Goal: Information Seeking & Learning: Learn about a topic

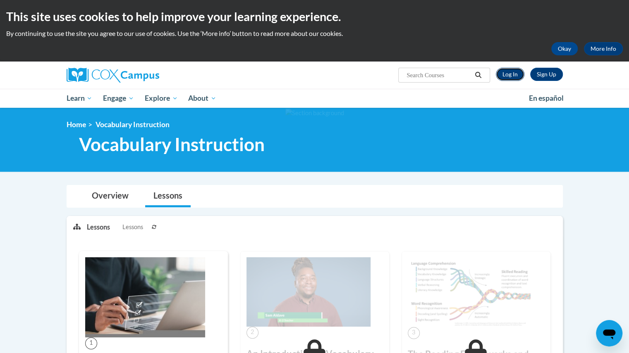
click at [513, 76] on link "Log In" at bounding box center [510, 74] width 29 height 13
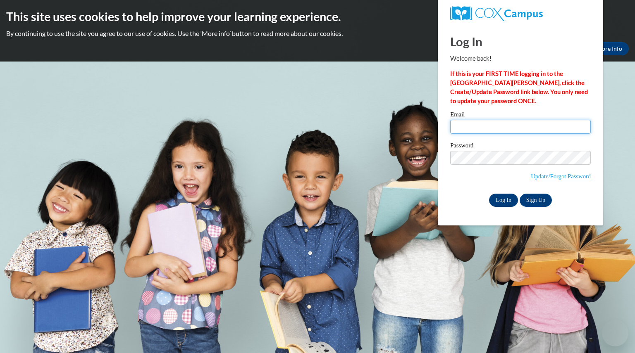
type input "pennebeckercha@aasd.k12.wi.us"
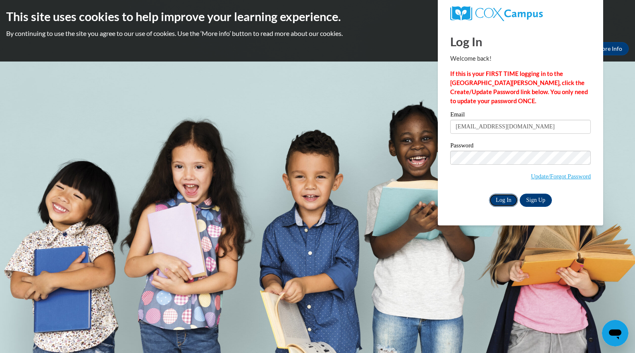
click at [503, 201] on input "Log In" at bounding box center [503, 200] width 29 height 13
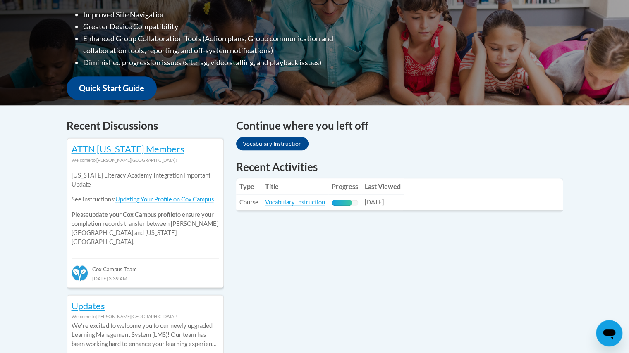
scroll to position [247, 0]
click at [284, 201] on link "Vocabulary Instruction" at bounding box center [295, 201] width 60 height 7
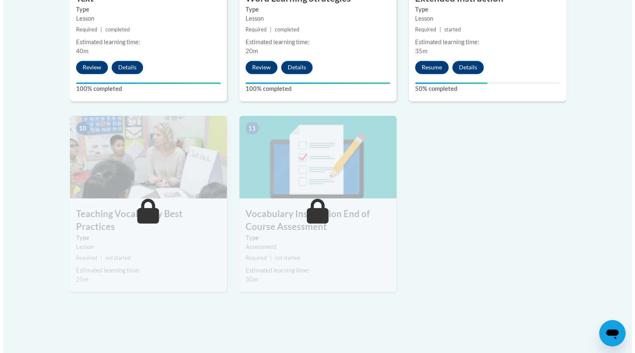
scroll to position [862, 0]
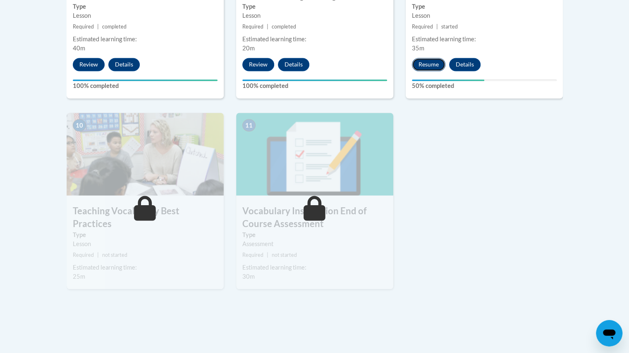
click at [421, 59] on button "Resume" at bounding box center [428, 64] width 33 height 13
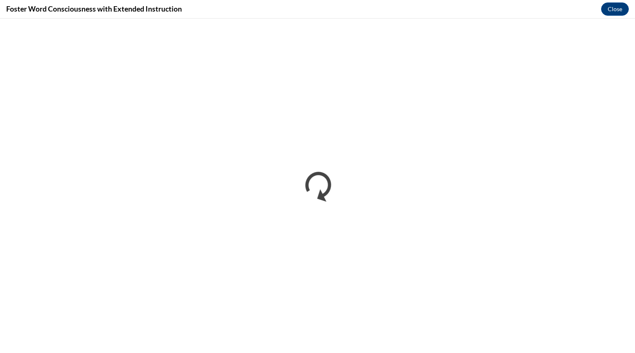
scroll to position [0, 0]
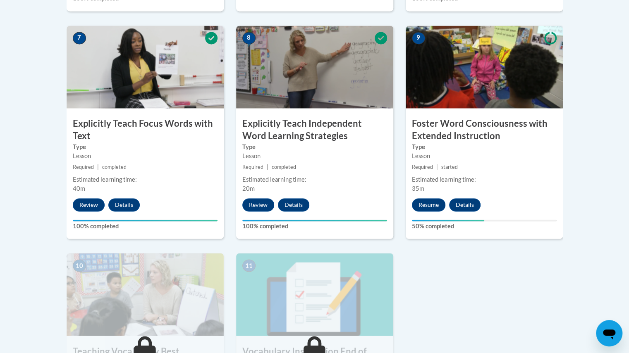
scroll to position [701, 0]
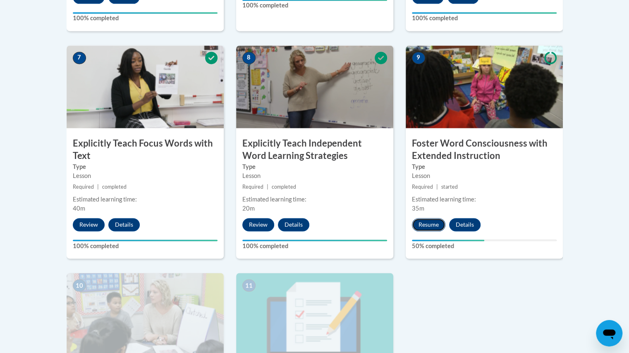
click at [429, 223] on button "Resume" at bounding box center [428, 224] width 33 height 13
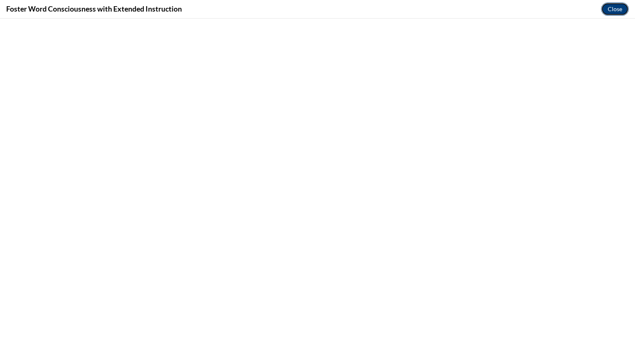
click at [611, 10] on button "Close" at bounding box center [615, 8] width 28 height 13
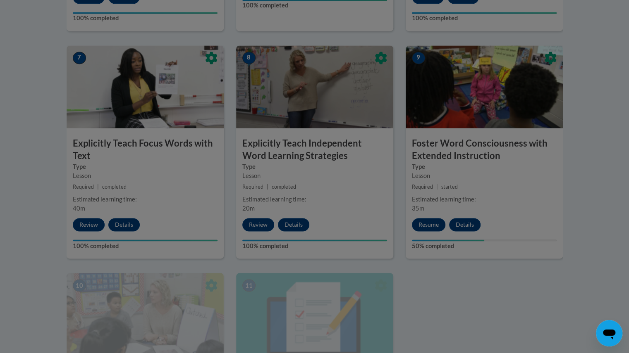
click at [424, 224] on div at bounding box center [314, 176] width 629 height 353
click at [425, 224] on div at bounding box center [314, 176] width 629 height 353
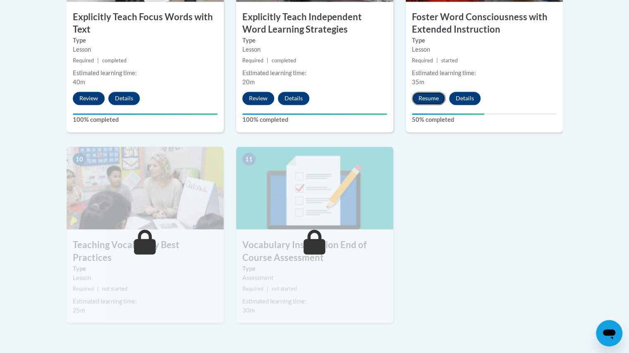
click at [425, 98] on button "Resume" at bounding box center [428, 98] width 33 height 13
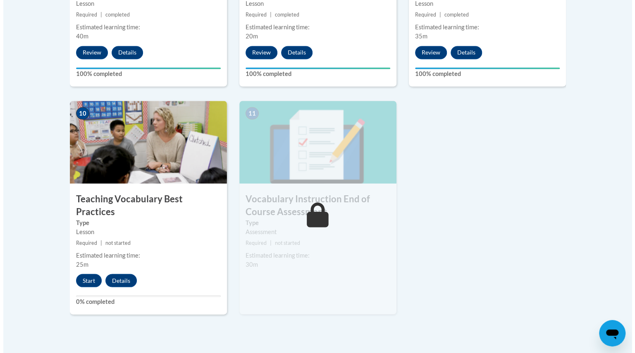
scroll to position [860, 0]
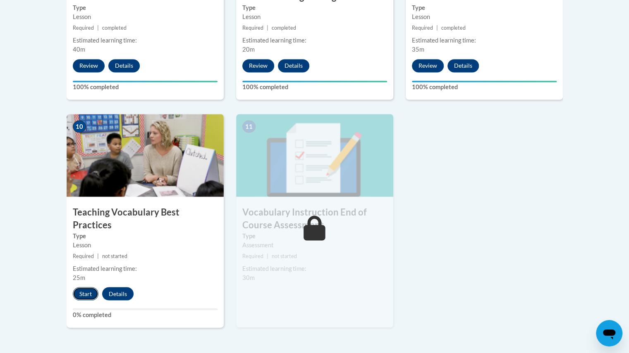
click at [85, 287] on button "Start" at bounding box center [86, 293] width 26 height 13
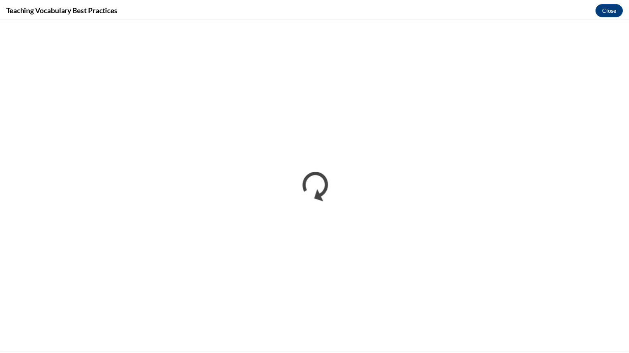
scroll to position [0, 0]
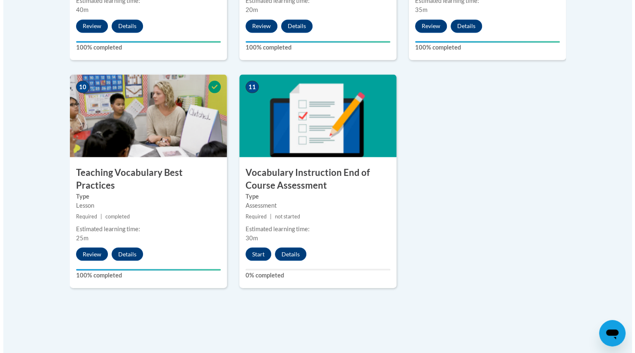
scroll to position [900, 0]
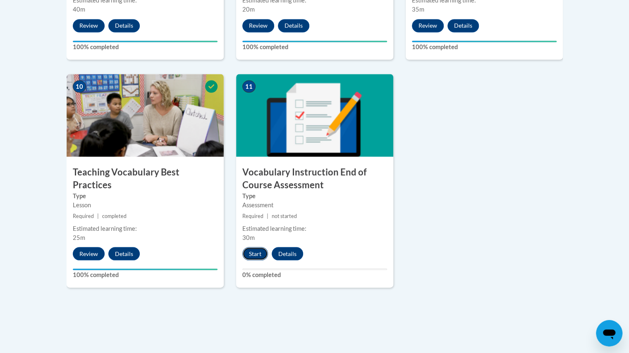
click at [255, 253] on button "Start" at bounding box center [255, 253] width 26 height 13
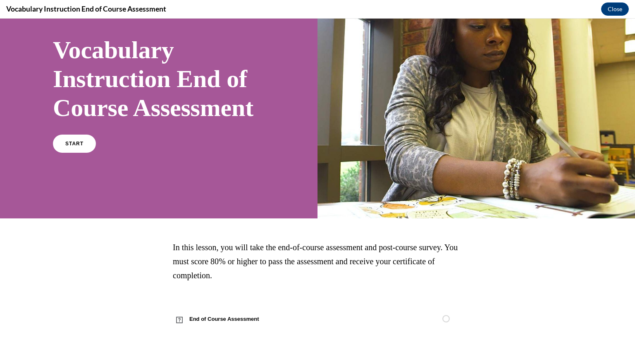
scroll to position [0, 0]
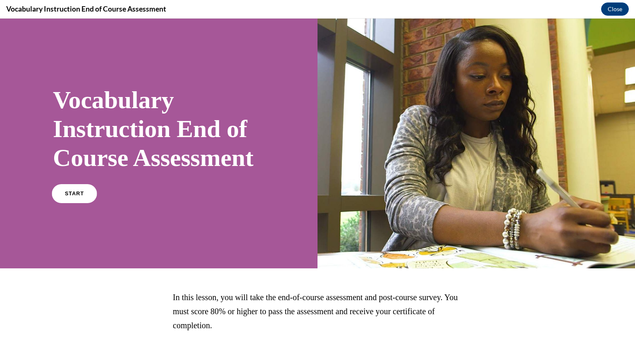
click at [72, 197] on span "START" at bounding box center [74, 194] width 19 height 6
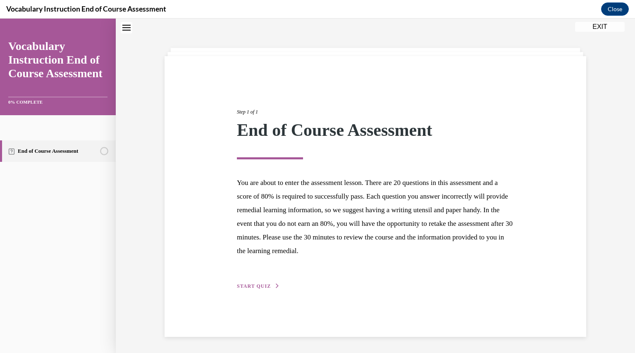
scroll to position [26, 0]
click at [252, 288] on span "START QUIZ" at bounding box center [254, 286] width 34 height 6
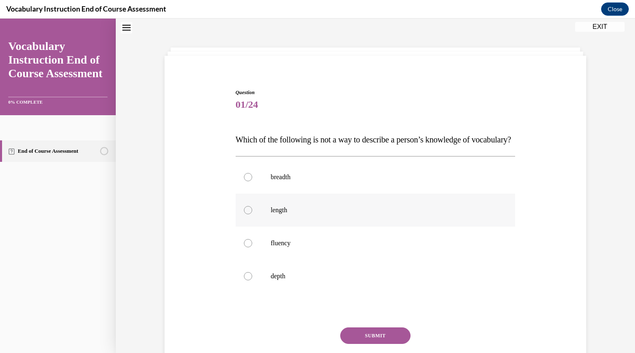
click at [287, 222] on label "length" at bounding box center [376, 210] width 280 height 33
click at [252, 215] on input "length" at bounding box center [248, 210] width 8 height 8
radio input "true"
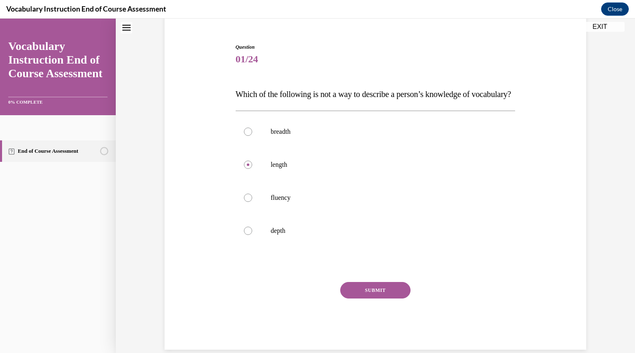
click at [361, 299] on button "SUBMIT" at bounding box center [375, 290] width 70 height 17
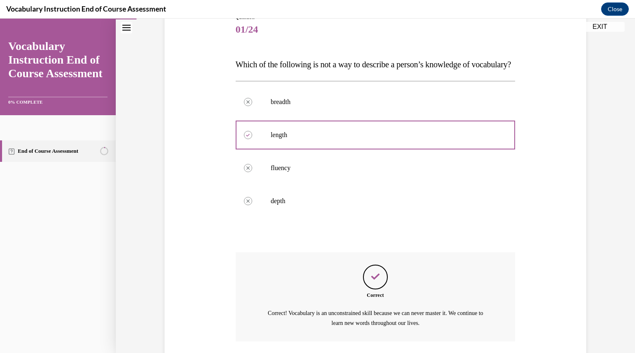
scroll to position [177, 0]
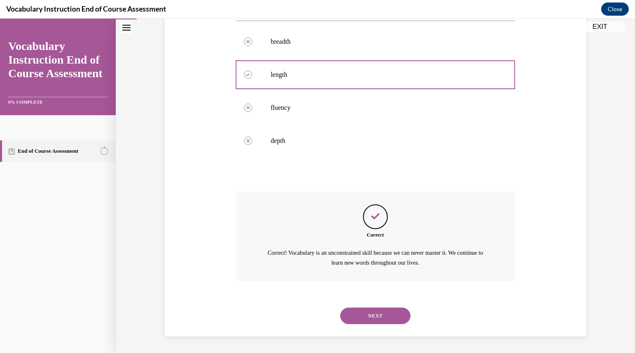
click at [366, 316] on button "NEXT" at bounding box center [375, 316] width 70 height 17
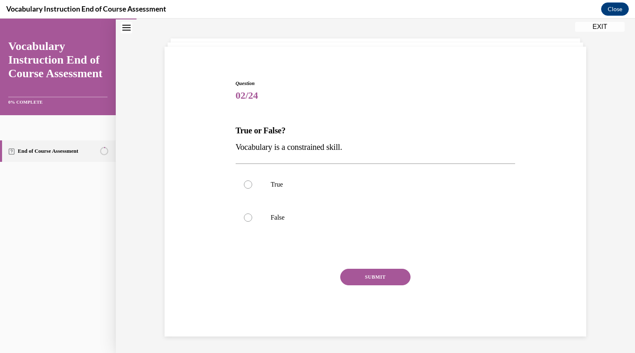
scroll to position [35, 0]
click at [273, 214] on p "False" at bounding box center [383, 218] width 224 height 8
click at [252, 214] on input "False" at bounding box center [248, 218] width 8 height 8
radio input "true"
click at [355, 278] on button "SUBMIT" at bounding box center [375, 278] width 70 height 17
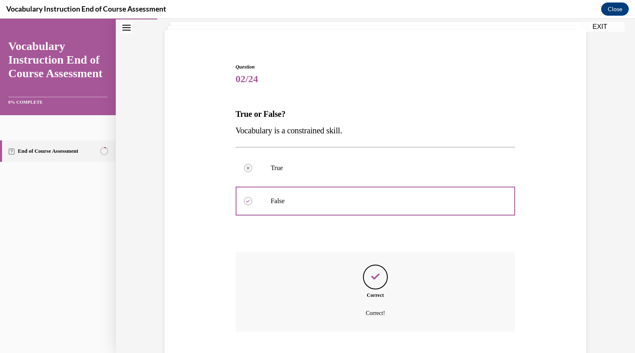
scroll to position [102, 0]
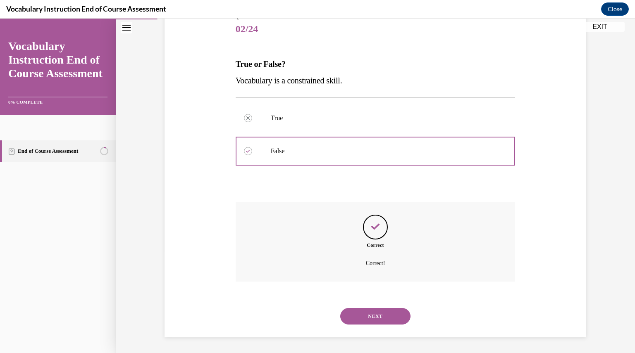
click at [350, 315] on button "NEXT" at bounding box center [375, 316] width 70 height 17
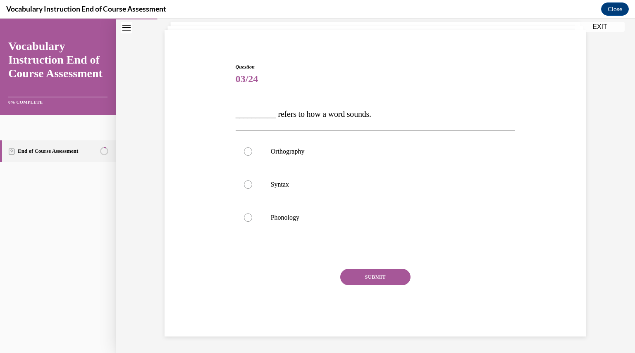
scroll to position [51, 0]
click at [298, 219] on p "Phonology" at bounding box center [383, 218] width 224 height 8
click at [252, 219] on input "Phonology" at bounding box center [248, 218] width 8 height 8
radio input "true"
click at [367, 285] on button "SUBMIT" at bounding box center [375, 278] width 70 height 17
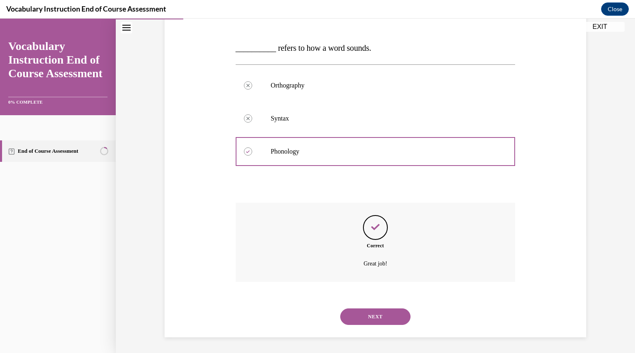
scroll to position [118, 0]
click at [359, 317] on button "NEXT" at bounding box center [375, 316] width 70 height 17
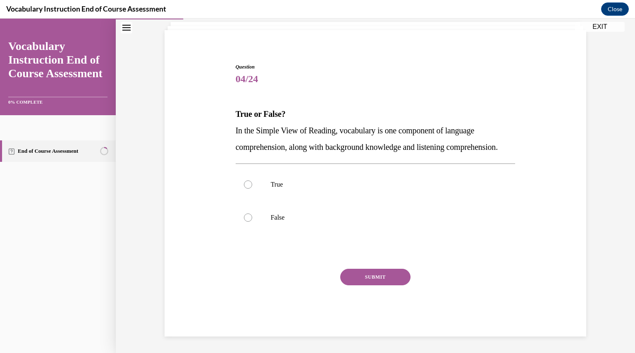
scroll to position [68, 0]
click at [274, 193] on label "True" at bounding box center [376, 184] width 280 height 33
click at [252, 189] on input "True" at bounding box center [248, 185] width 8 height 8
radio input "true"
click at [341, 275] on button "SUBMIT" at bounding box center [375, 277] width 70 height 17
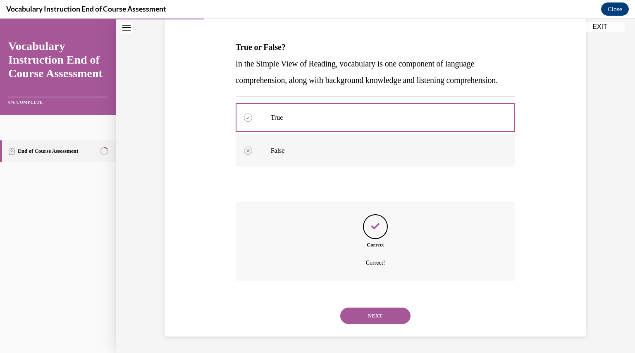
scroll to position [135, 0]
click at [363, 316] on button "NEXT" at bounding box center [375, 316] width 70 height 17
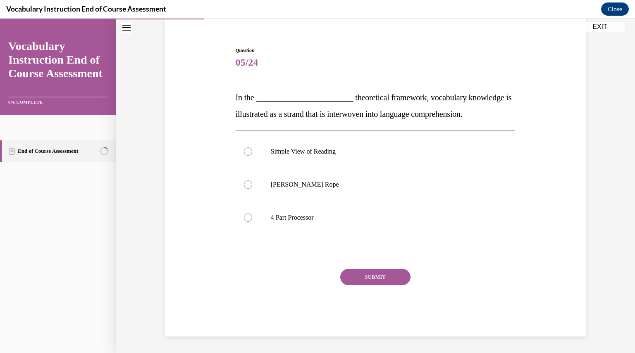
scroll to position [68, 0]
click at [313, 192] on label "Scarborough's Rope" at bounding box center [376, 185] width 280 height 33
click at [252, 189] on input "Scarborough's Rope" at bounding box center [248, 185] width 8 height 8
radio input "true"
click at [357, 278] on button "SUBMIT" at bounding box center [375, 278] width 70 height 17
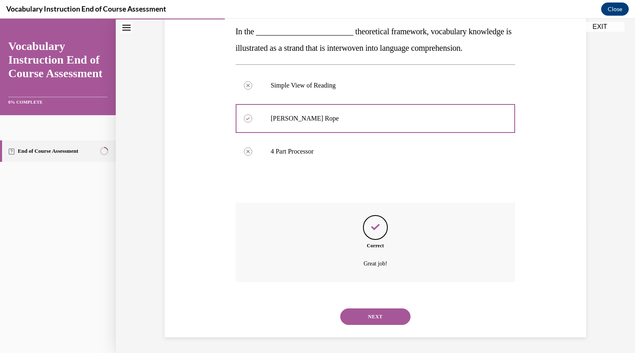
scroll to position [135, 0]
click at [349, 315] on button "NEXT" at bounding box center [375, 316] width 70 height 17
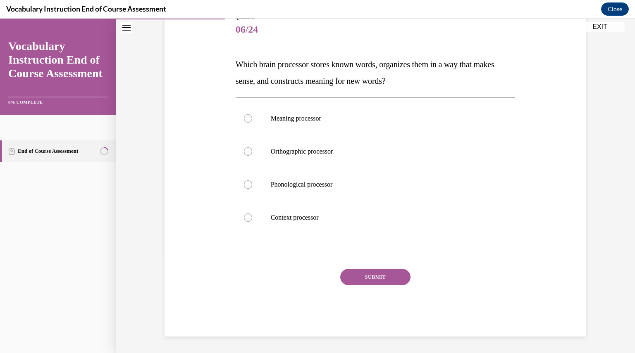
scroll to position [92, 0]
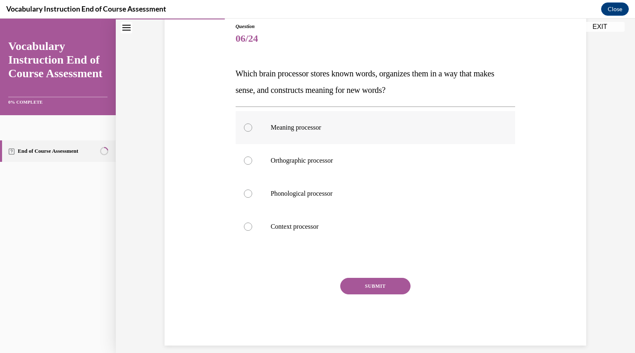
click at [311, 124] on p "Meaning processor" at bounding box center [383, 128] width 224 height 8
click at [252, 124] on input "Meaning processor" at bounding box center [248, 128] width 8 height 8
radio input "true"
click at [361, 287] on button "SUBMIT" at bounding box center [375, 286] width 70 height 17
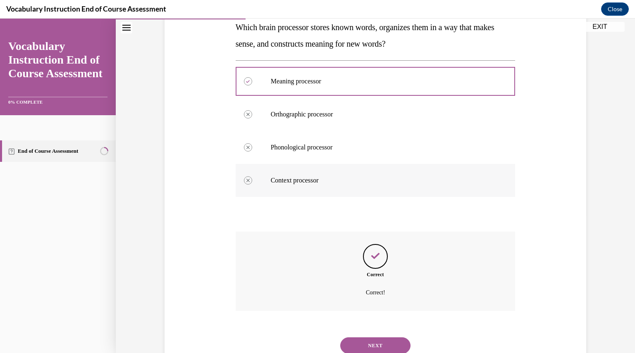
scroll to position [168, 0]
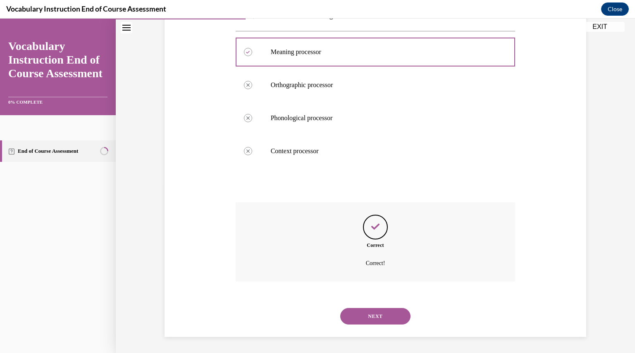
click at [353, 318] on button "NEXT" at bounding box center [375, 316] width 70 height 17
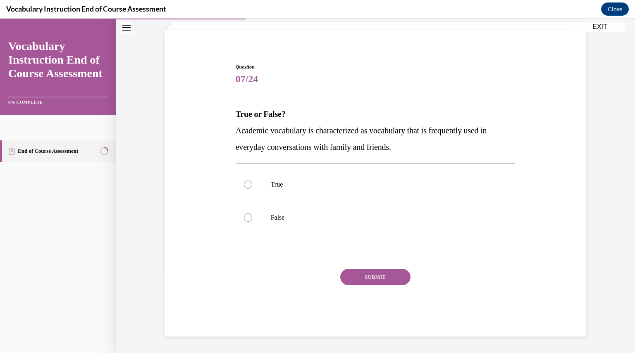
scroll to position [51, 0]
click at [345, 222] on label "False" at bounding box center [376, 218] width 280 height 33
click at [252, 222] on input "False" at bounding box center [248, 218] width 8 height 8
radio input "true"
click at [359, 274] on button "SUBMIT" at bounding box center [375, 278] width 70 height 17
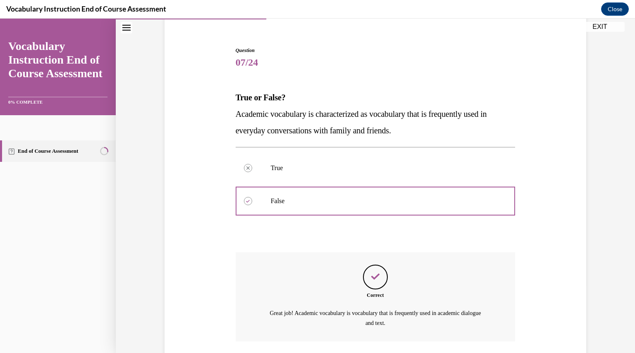
scroll to position [128, 0]
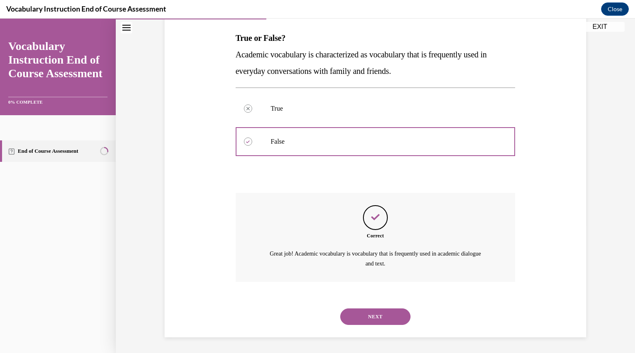
click at [361, 313] on button "NEXT" at bounding box center [375, 317] width 70 height 17
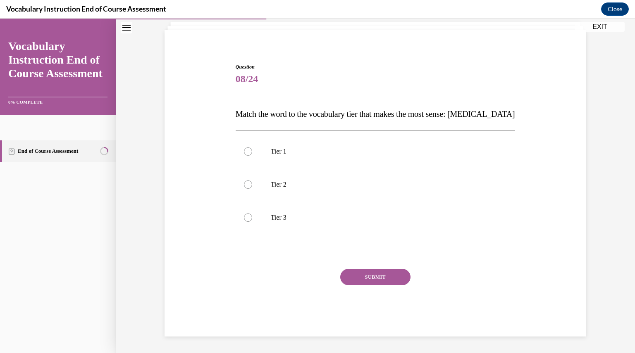
scroll to position [51, 0]
click at [292, 215] on p "Tier 3" at bounding box center [383, 218] width 224 height 8
click at [252, 215] on input "Tier 3" at bounding box center [248, 218] width 8 height 8
radio input "true"
click at [346, 273] on button "SUBMIT" at bounding box center [375, 278] width 70 height 17
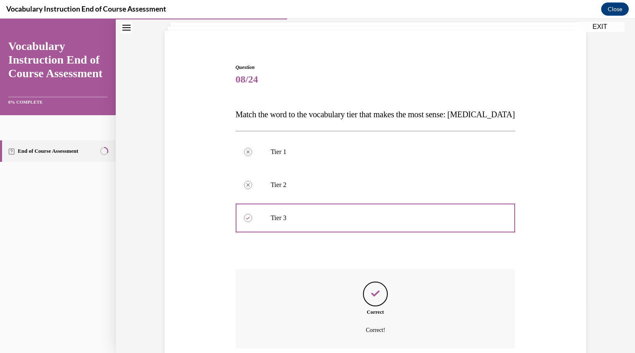
scroll to position [118, 0]
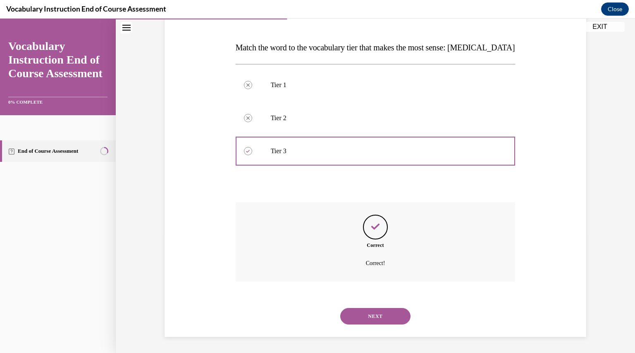
click at [367, 315] on button "NEXT" at bounding box center [375, 316] width 70 height 17
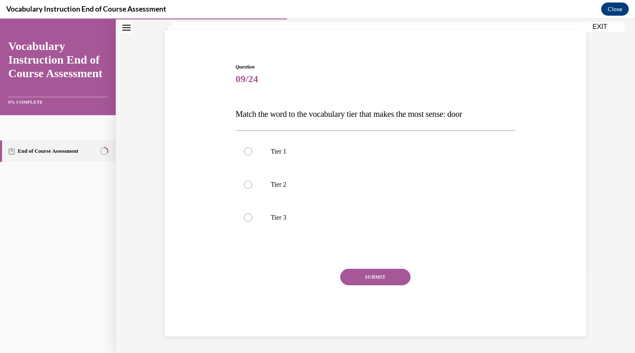
scroll to position [51, 0]
click at [275, 149] on p "Tier 1" at bounding box center [383, 152] width 224 height 8
click at [252, 149] on input "Tier 1" at bounding box center [248, 152] width 8 height 8
radio input "true"
click at [353, 279] on button "SUBMIT" at bounding box center [375, 278] width 70 height 17
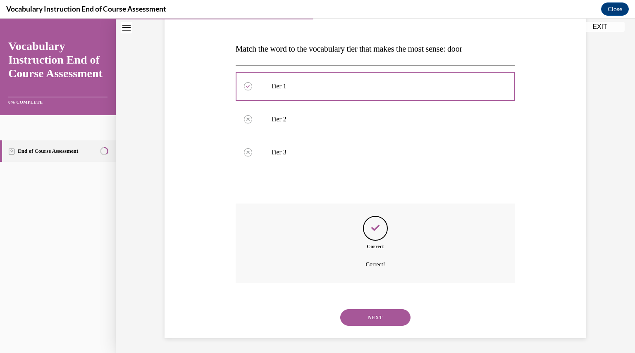
scroll to position [118, 0]
click at [356, 311] on button "NEXT" at bounding box center [375, 316] width 70 height 17
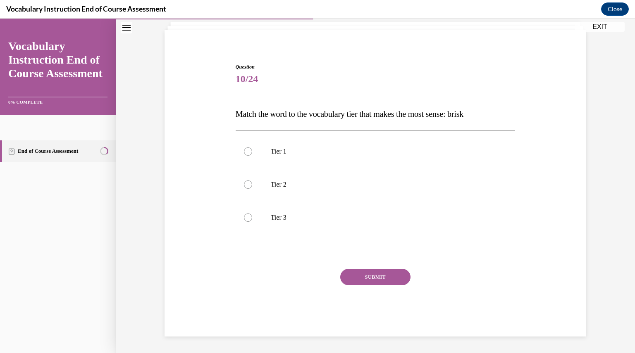
scroll to position [51, 0]
click at [299, 194] on label "Tier 2" at bounding box center [376, 185] width 280 height 33
click at [252, 189] on input "Tier 2" at bounding box center [248, 185] width 8 height 8
radio input "true"
click at [357, 272] on button "SUBMIT" at bounding box center [375, 278] width 70 height 17
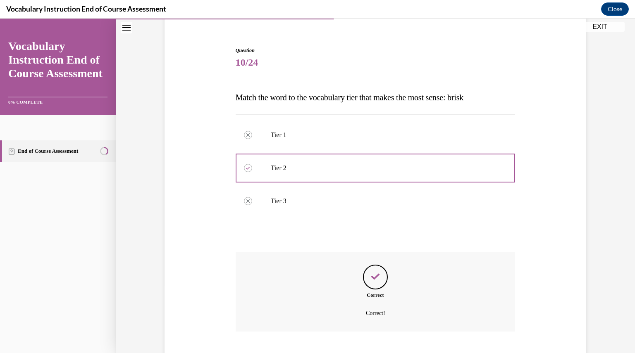
scroll to position [118, 0]
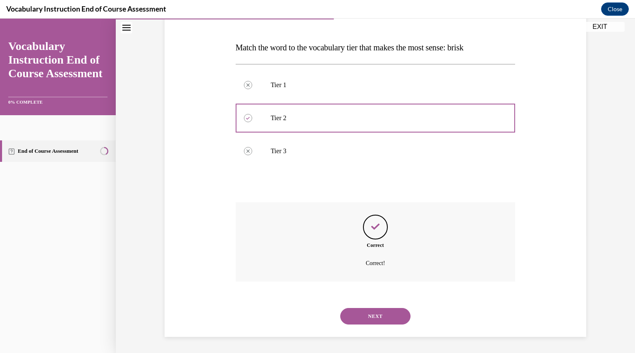
click at [349, 315] on button "NEXT" at bounding box center [375, 316] width 70 height 17
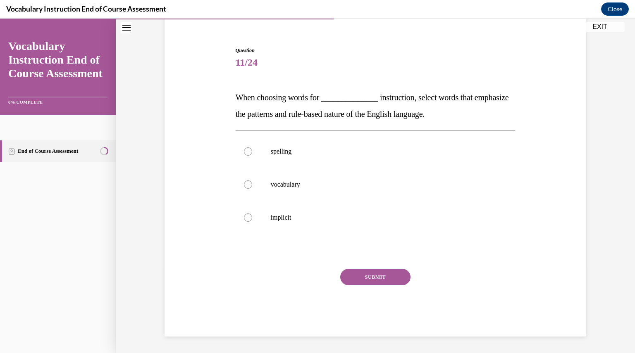
scroll to position [68, 0]
click at [290, 143] on label "spelling" at bounding box center [376, 152] width 280 height 33
click at [252, 148] on input "spelling" at bounding box center [248, 152] width 8 height 8
radio input "true"
click at [346, 276] on button "SUBMIT" at bounding box center [375, 278] width 70 height 17
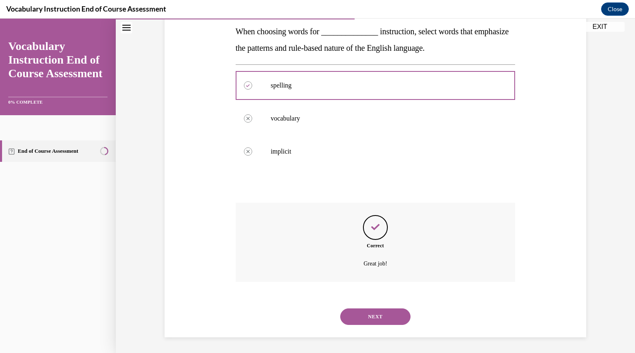
scroll to position [135, 0]
click at [357, 317] on button "NEXT" at bounding box center [375, 316] width 70 height 17
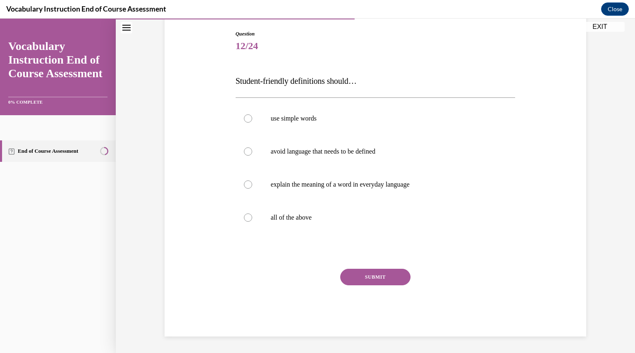
scroll to position [84, 0]
click at [319, 224] on label "all of the above" at bounding box center [376, 218] width 280 height 33
click at [252, 222] on input "all of the above" at bounding box center [248, 218] width 8 height 8
radio input "true"
click at [364, 282] on button "SUBMIT" at bounding box center [375, 278] width 70 height 17
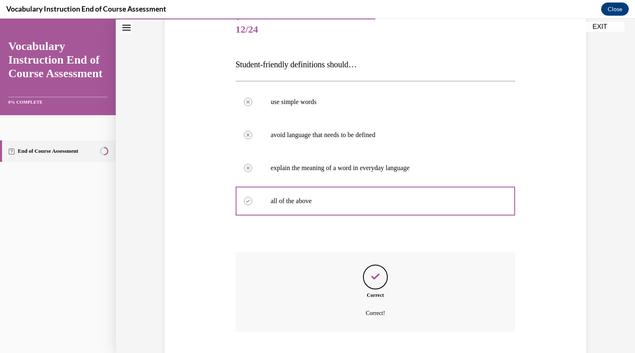
scroll to position [151, 0]
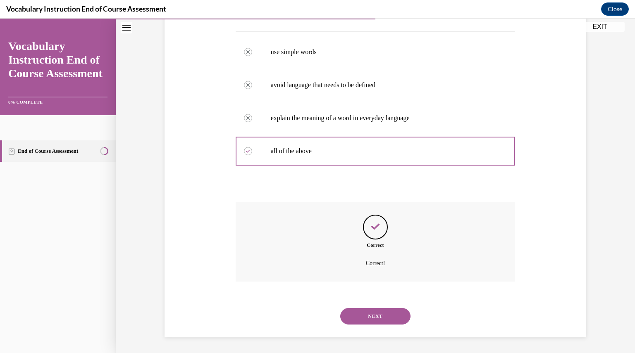
click at [362, 313] on button "NEXT" at bounding box center [375, 316] width 70 height 17
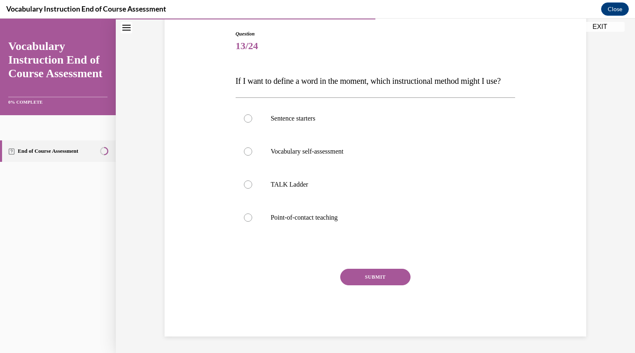
scroll to position [92, 0]
click at [337, 219] on label "Point-of-contact teaching" at bounding box center [376, 217] width 280 height 33
click at [252, 219] on input "Point-of-contact teaching" at bounding box center [248, 218] width 8 height 8
radio input "true"
click at [348, 281] on button "SUBMIT" at bounding box center [375, 277] width 70 height 17
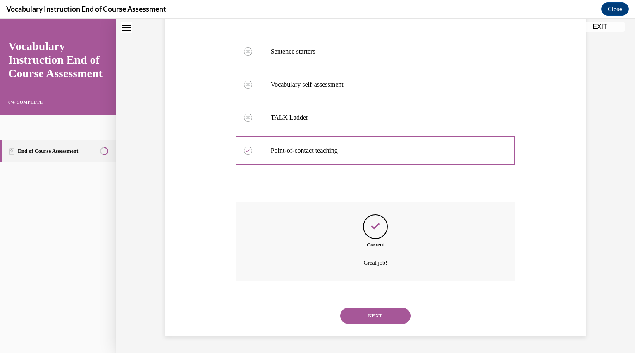
scroll to position [168, 0]
click at [351, 317] on button "NEXT" at bounding box center [375, 316] width 70 height 17
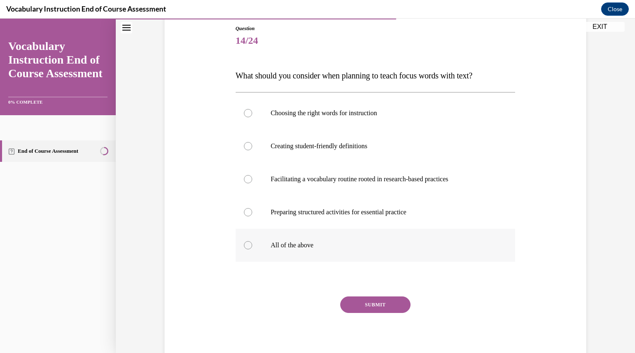
scroll to position [93, 0]
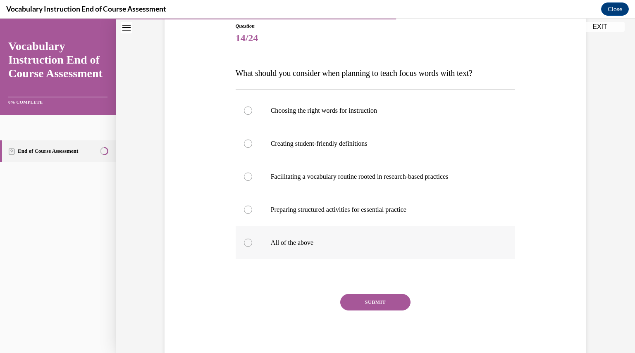
click at [307, 243] on p "All of the above" at bounding box center [383, 243] width 224 height 8
click at [252, 243] on input "All of the above" at bounding box center [248, 243] width 8 height 8
radio input "true"
click at [361, 308] on button "SUBMIT" at bounding box center [375, 302] width 70 height 17
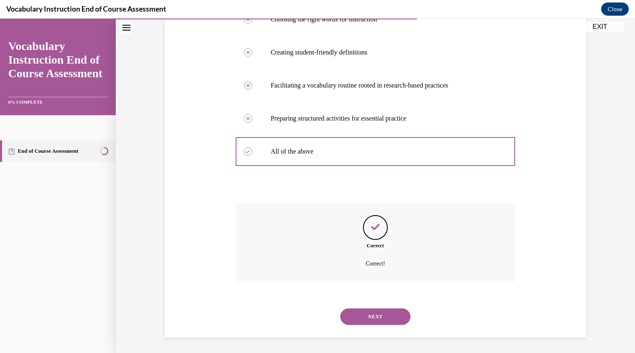
scroll to position [184, 0]
click at [361, 308] on div "NEXT" at bounding box center [376, 316] width 280 height 33
click at [360, 315] on button "NEXT" at bounding box center [375, 316] width 70 height 17
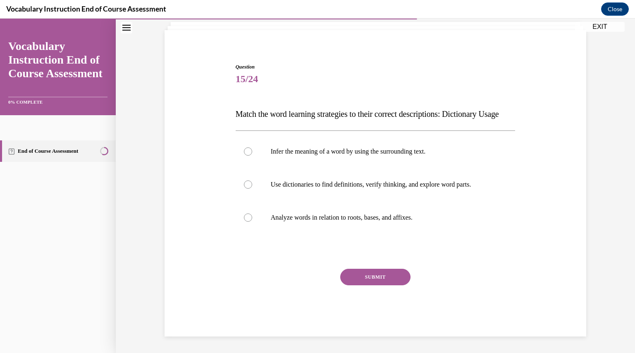
scroll to position [68, 0]
drag, startPoint x: 356, startPoint y: 278, endPoint x: 213, endPoint y: 269, distance: 143.4
click at [213, 269] on div "Question 15/24 Match the word learning strategies to their correct descriptions…" at bounding box center [375, 187] width 426 height 298
click at [285, 220] on label "Analyze words in relation to roots, bases, and affixes." at bounding box center [376, 217] width 280 height 33
click at [252, 220] on input "Analyze words in relation to roots, bases, and affixes." at bounding box center [248, 218] width 8 height 8
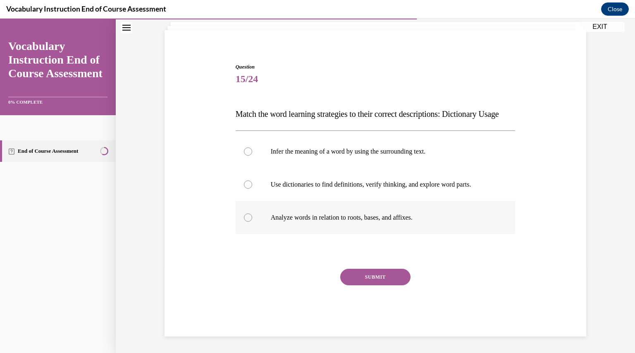
radio input "true"
click at [281, 181] on p "Use dictionaries to find definitions, verify thinking, and explore word parts." at bounding box center [383, 185] width 224 height 8
click at [252, 181] on input "Use dictionaries to find definitions, verify thinking, and explore word parts." at bounding box center [248, 185] width 8 height 8
radio input "true"
click at [348, 277] on button "SUBMIT" at bounding box center [375, 277] width 70 height 17
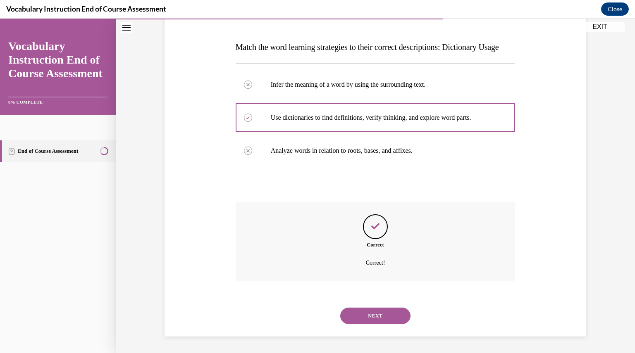
scroll to position [135, 0]
click at [360, 316] on button "NEXT" at bounding box center [375, 316] width 70 height 17
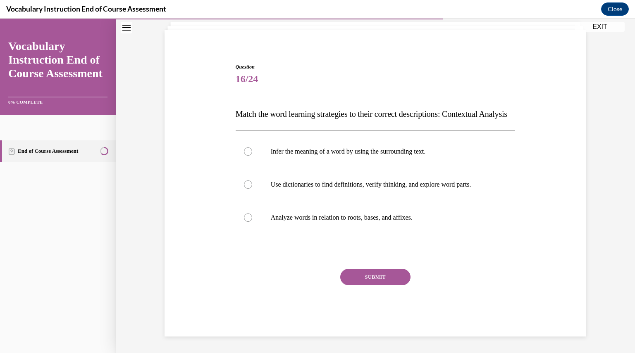
scroll to position [68, 0]
click at [316, 212] on label "Analyze words in relation to roots, bases, and affixes." at bounding box center [376, 217] width 280 height 33
click at [252, 214] on input "Analyze words in relation to roots, bases, and affixes." at bounding box center [248, 218] width 8 height 8
radio input "true"
click at [351, 276] on button "SUBMIT" at bounding box center [375, 277] width 70 height 17
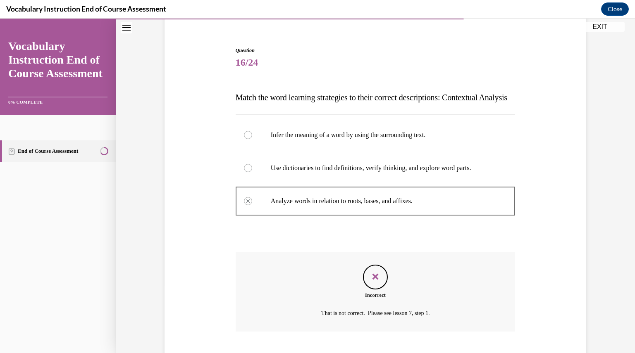
scroll to position [135, 0]
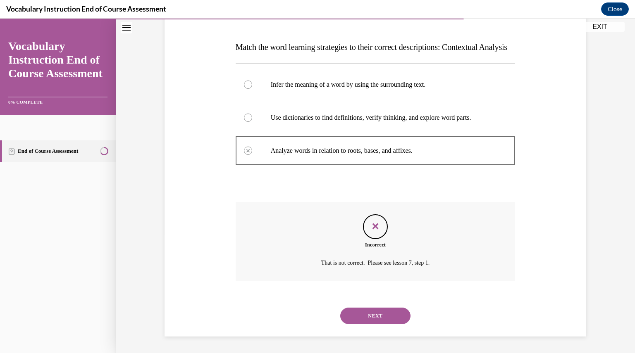
click at [347, 324] on button "NEXT" at bounding box center [375, 316] width 70 height 17
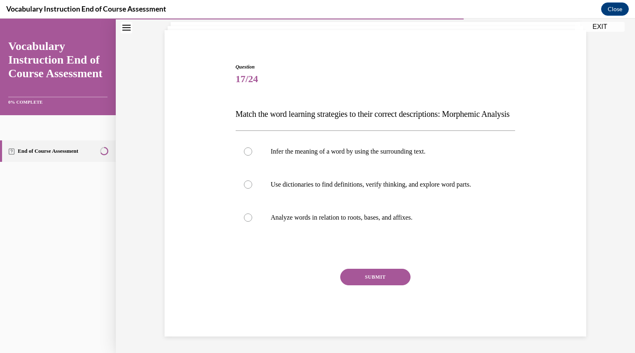
scroll to position [68, 0]
click at [320, 212] on label "Analyze words in relation to roots, bases, and affixes." at bounding box center [376, 217] width 280 height 33
click at [252, 214] on input "Analyze words in relation to roots, bases, and affixes." at bounding box center [248, 218] width 8 height 8
radio input "true"
click at [360, 276] on button "SUBMIT" at bounding box center [375, 277] width 70 height 17
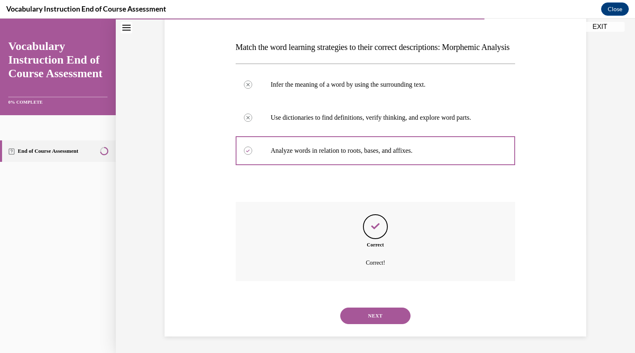
scroll to position [135, 0]
click at [363, 313] on button "NEXT" at bounding box center [375, 316] width 70 height 17
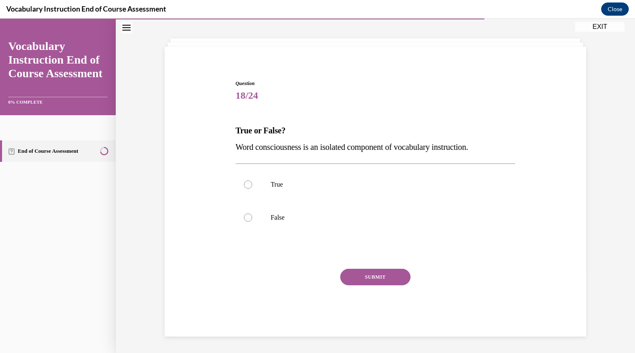
scroll to position [35, 0]
click at [271, 218] on p "False" at bounding box center [383, 218] width 224 height 8
click at [252, 218] on input "False" at bounding box center [248, 218] width 8 height 8
radio input "true"
click at [351, 279] on button "SUBMIT" at bounding box center [375, 278] width 70 height 17
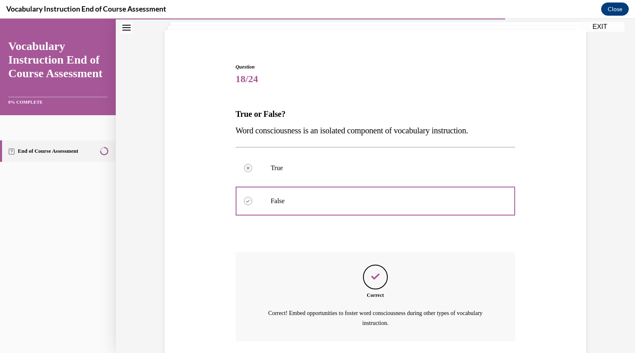
scroll to position [111, 0]
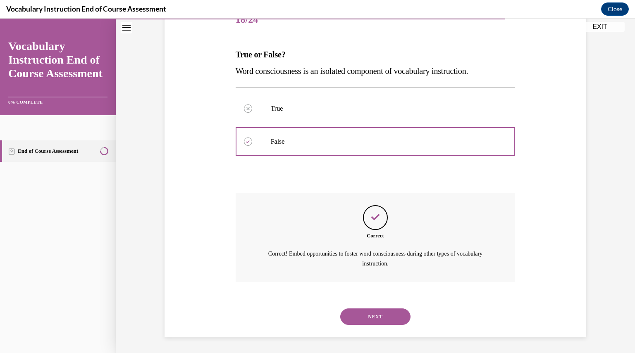
click at [358, 315] on button "NEXT" at bounding box center [375, 317] width 70 height 17
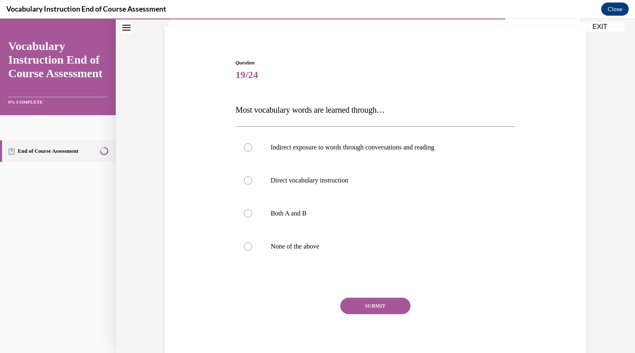
scroll to position [57, 0]
click at [292, 213] on p "Both A and B" at bounding box center [383, 213] width 224 height 8
click at [252, 213] on input "Both A and B" at bounding box center [248, 213] width 8 height 8
radio input "true"
click at [351, 301] on button "SUBMIT" at bounding box center [375, 305] width 70 height 17
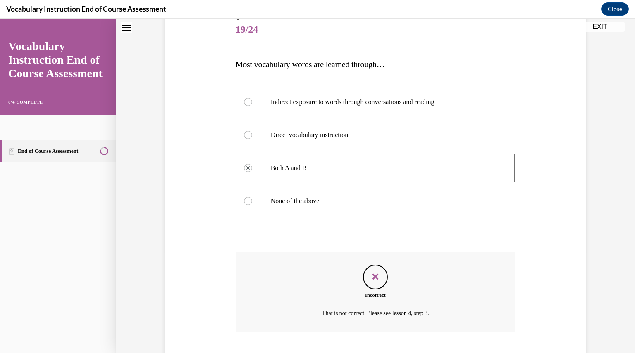
scroll to position [151, 0]
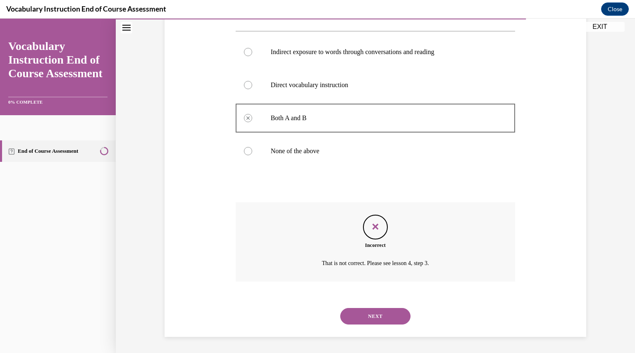
click at [356, 313] on button "NEXT" at bounding box center [375, 316] width 70 height 17
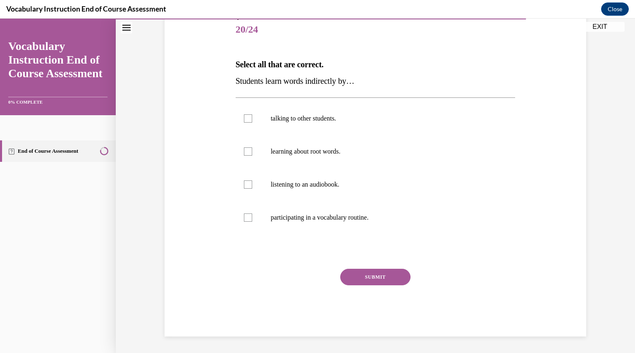
scroll to position [92, 0]
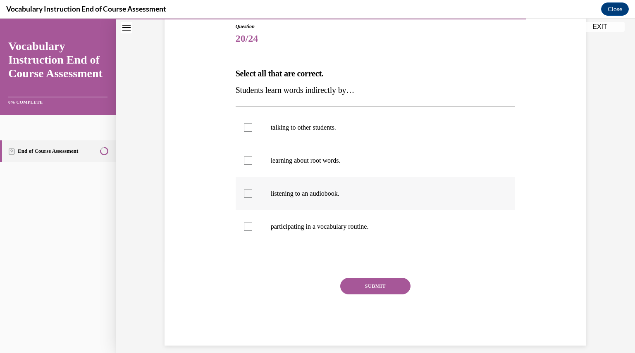
click at [301, 191] on p "listening to an audiobook." at bounding box center [383, 194] width 224 height 8
click at [252, 191] on input "listening to an audiobook." at bounding box center [248, 194] width 8 height 8
checkbox input "true"
click at [293, 124] on p "talking to other students." at bounding box center [383, 128] width 224 height 8
click at [252, 124] on input "talking to other students." at bounding box center [248, 128] width 8 height 8
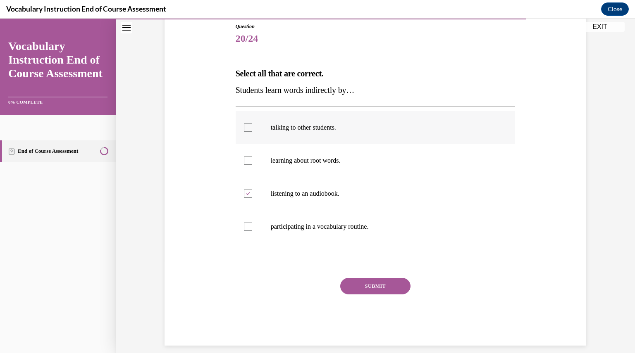
checkbox input "true"
click at [364, 288] on button "SUBMIT" at bounding box center [375, 286] width 70 height 17
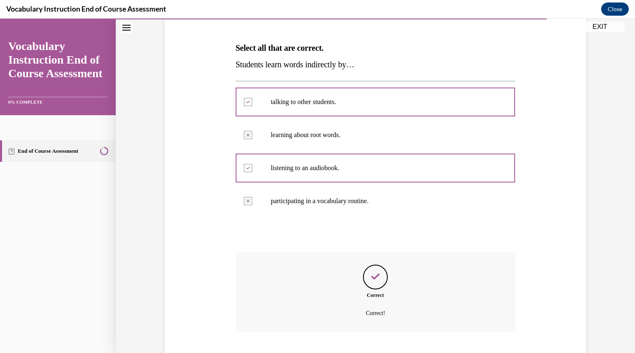
scroll to position [168, 0]
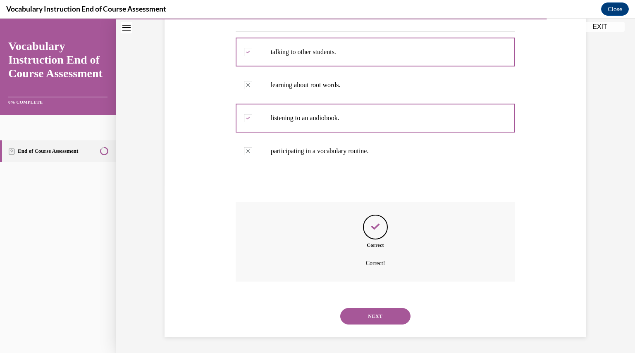
click at [358, 313] on button "NEXT" at bounding box center [375, 316] width 70 height 17
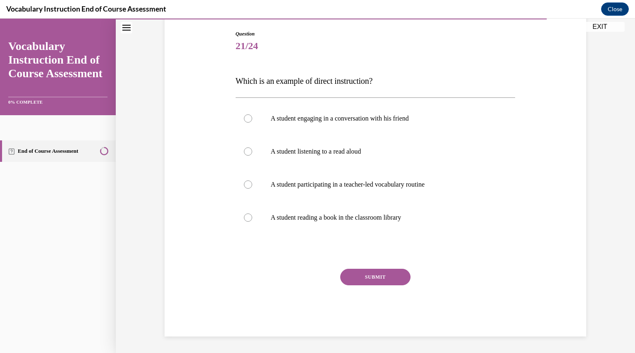
scroll to position [84, 0]
click at [301, 194] on label "A student participating in a teacher-led vocabulary routine" at bounding box center [376, 185] width 280 height 33
click at [252, 189] on input "A student participating in a teacher-led vocabulary routine" at bounding box center [248, 185] width 8 height 8
radio input "true"
click at [366, 282] on button "SUBMIT" at bounding box center [375, 278] width 70 height 17
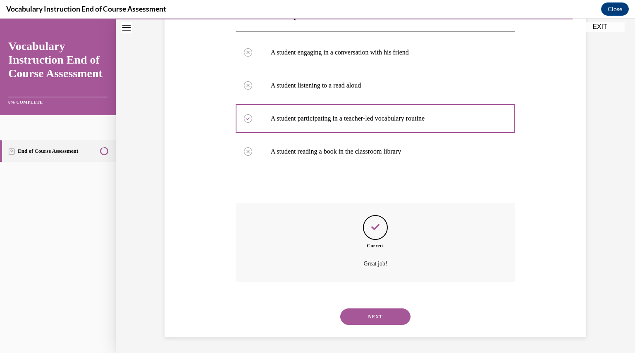
scroll to position [151, 0]
click at [361, 312] on button "NEXT" at bounding box center [375, 316] width 70 height 17
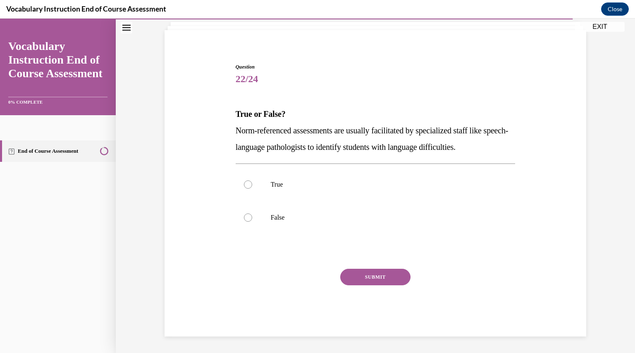
scroll to position [51, 0]
click at [295, 184] on p "True" at bounding box center [383, 185] width 224 height 8
click at [252, 184] on input "True" at bounding box center [248, 185] width 8 height 8
radio input "true"
click at [349, 278] on button "SUBMIT" at bounding box center [375, 278] width 70 height 17
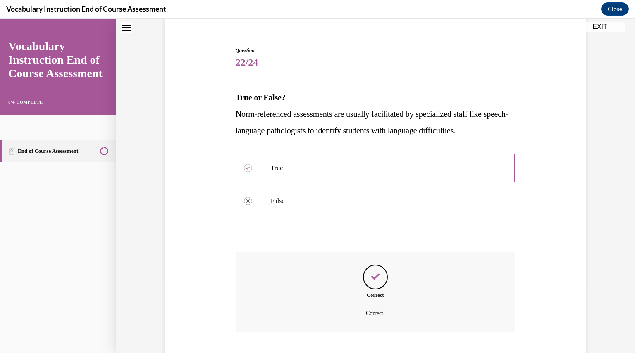
scroll to position [118, 0]
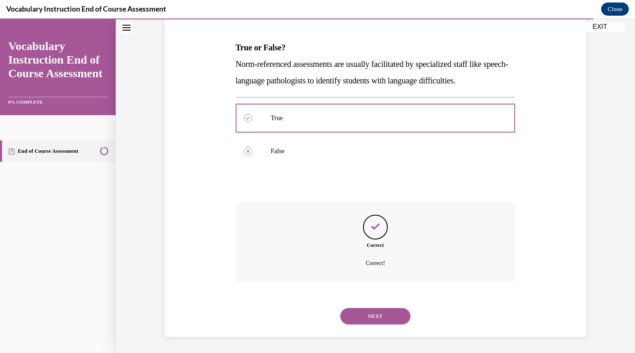
click at [358, 316] on button "NEXT" at bounding box center [375, 316] width 70 height 17
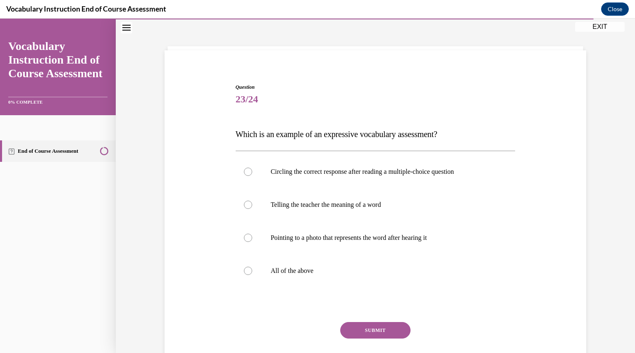
scroll to position [57, 0]
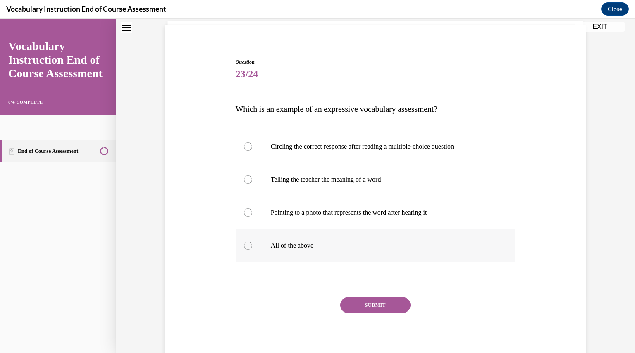
click at [312, 249] on p "All of the above" at bounding box center [383, 246] width 224 height 8
click at [252, 249] on input "All of the above" at bounding box center [248, 246] width 8 height 8
radio input "true"
click at [363, 306] on button "SUBMIT" at bounding box center [375, 305] width 70 height 17
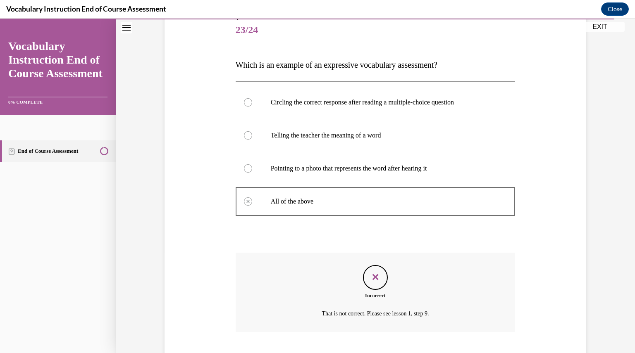
scroll to position [151, 0]
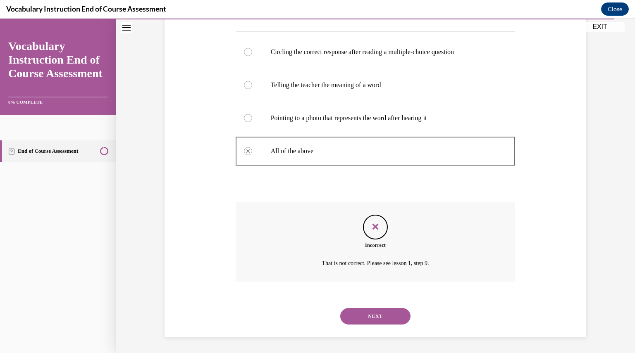
click at [365, 316] on button "NEXT" at bounding box center [375, 316] width 70 height 17
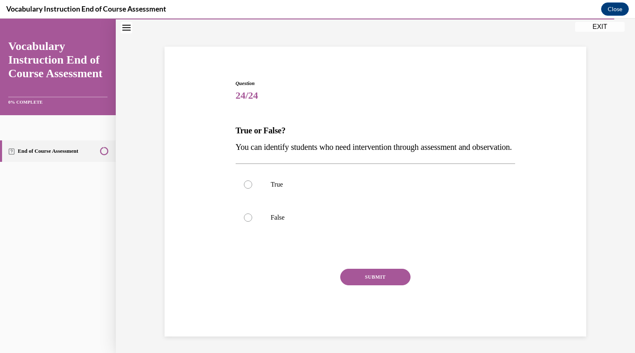
scroll to position [51, 0]
click at [291, 192] on label "True" at bounding box center [376, 184] width 280 height 33
click at [252, 189] on input "True" at bounding box center [248, 185] width 8 height 8
radio input "true"
click at [349, 276] on button "SUBMIT" at bounding box center [375, 277] width 70 height 17
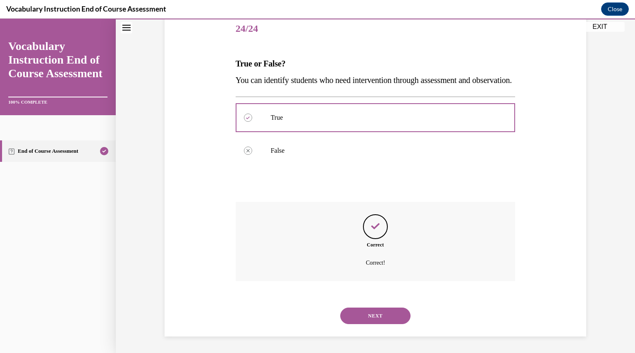
scroll to position [118, 0]
click at [367, 318] on button "NEXT" at bounding box center [375, 316] width 70 height 17
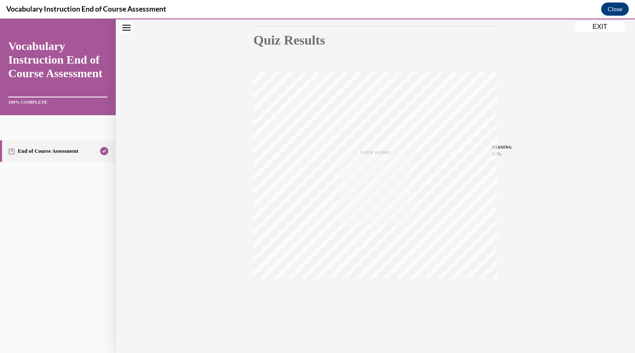
scroll to position [88, 0]
click at [599, 32] on div "Quiz Results PASSING 80% Your score 88% Passed PASSING 80% Your score Your scor…" at bounding box center [375, 155] width 519 height 398
click at [599, 27] on button "EXIT" at bounding box center [600, 27] width 50 height 10
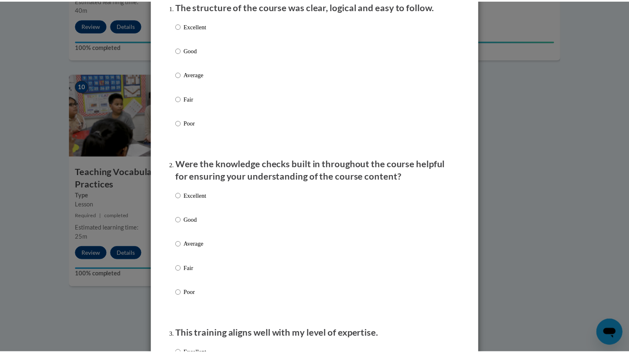
scroll to position [0, 0]
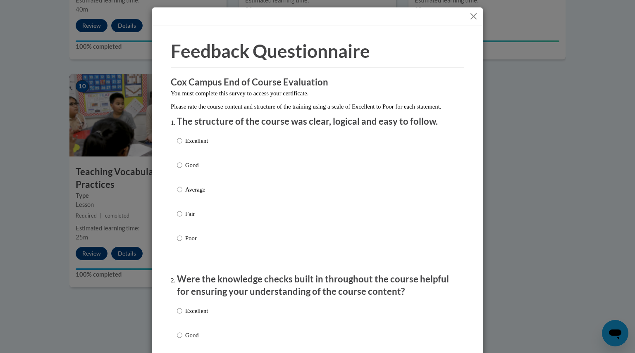
click at [472, 15] on button "Close" at bounding box center [473, 16] width 10 height 10
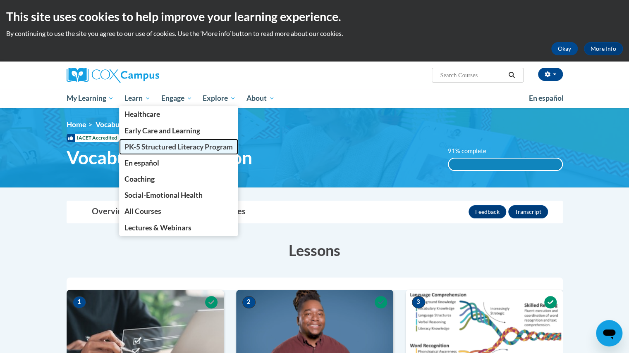
click at [142, 144] on span "PK-5 Structured Literacy Program" at bounding box center [178, 147] width 108 height 9
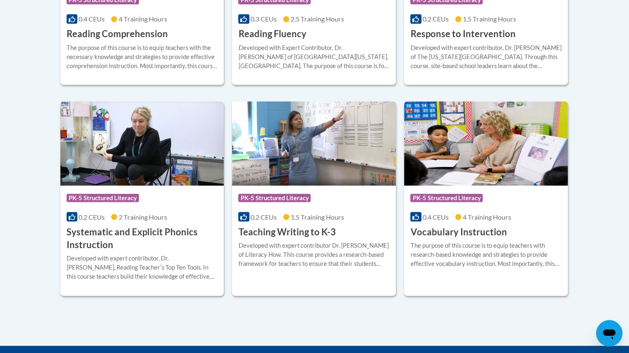
scroll to position [910, 0]
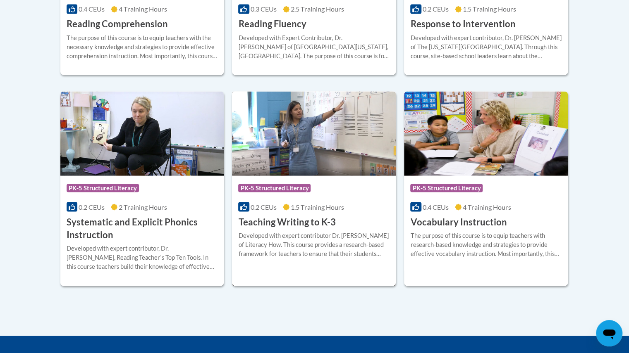
click at [313, 127] on img at bounding box center [314, 133] width 164 height 84
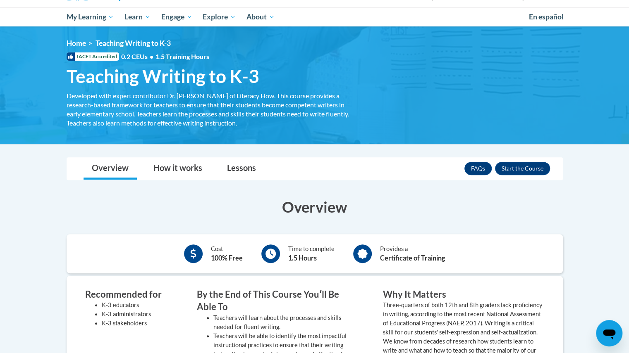
scroll to position [81, 0]
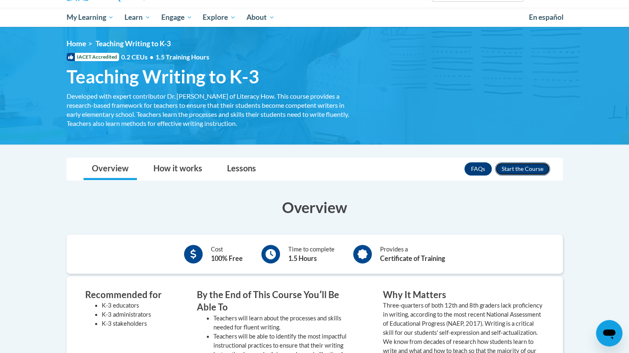
click at [519, 169] on button "Enroll" at bounding box center [522, 168] width 55 height 13
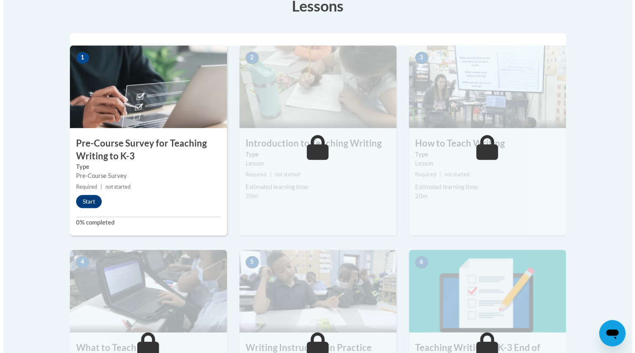
scroll to position [245, 0]
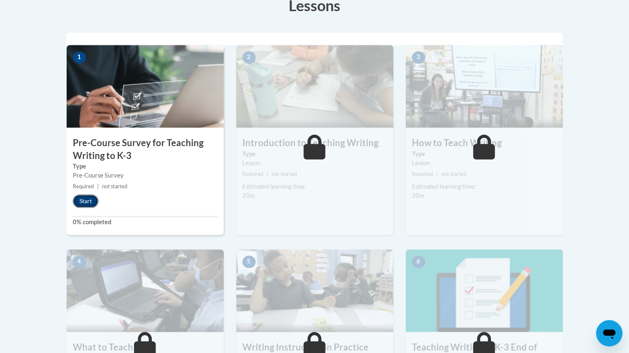
click at [85, 201] on button "Start" at bounding box center [86, 201] width 26 height 13
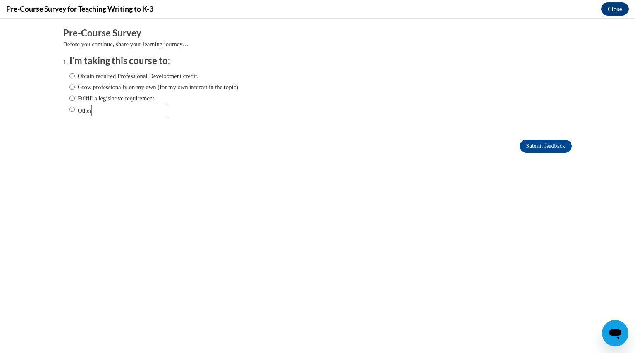
scroll to position [0, 0]
click at [155, 76] on label "Obtain required Professional Development credit." at bounding box center [133, 76] width 129 height 9
click at [75, 76] on input "Obtain required Professional Development credit." at bounding box center [71, 76] width 5 height 9
radio input "true"
click at [533, 143] on input "Submit feedback" at bounding box center [546, 146] width 52 height 13
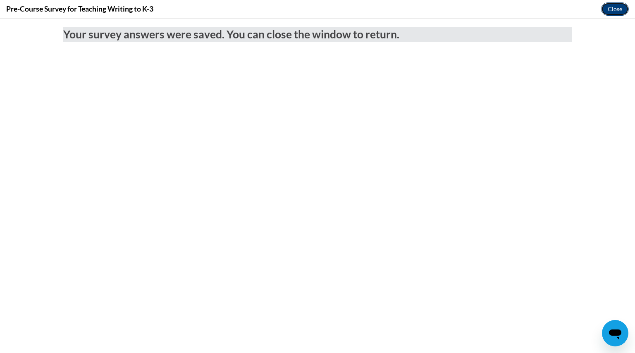
click at [618, 10] on button "Close" at bounding box center [615, 8] width 28 height 13
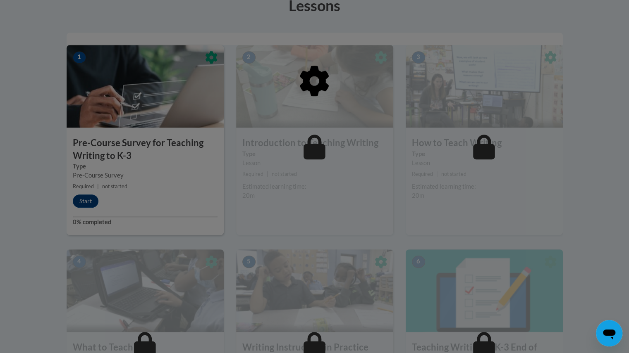
click at [182, 79] on div at bounding box center [315, 123] width 496 height 157
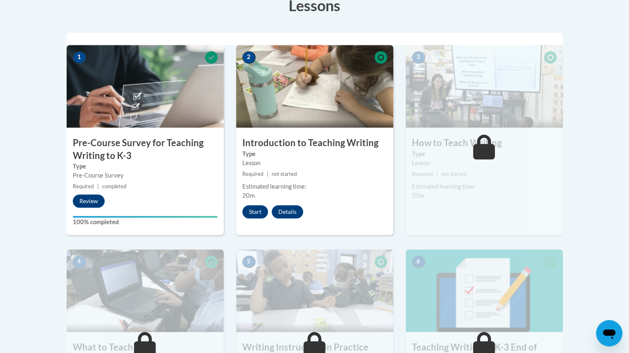
click at [273, 111] on img at bounding box center [314, 86] width 157 height 83
click at [253, 211] on button "Start" at bounding box center [255, 211] width 26 height 13
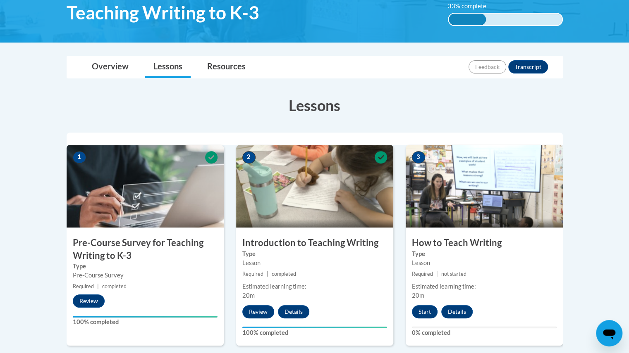
scroll to position [146, 0]
